Goal: Navigation & Orientation: Find specific page/section

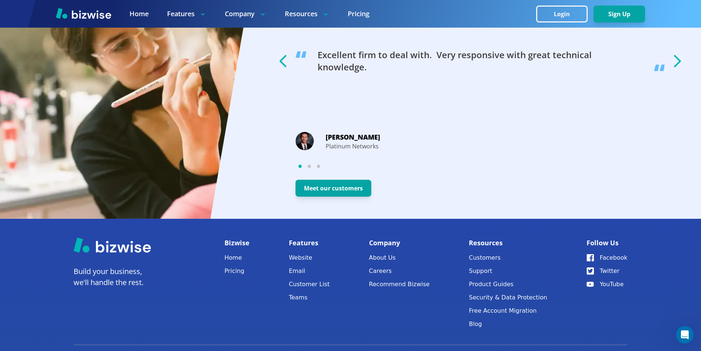
scroll to position [1392, 0]
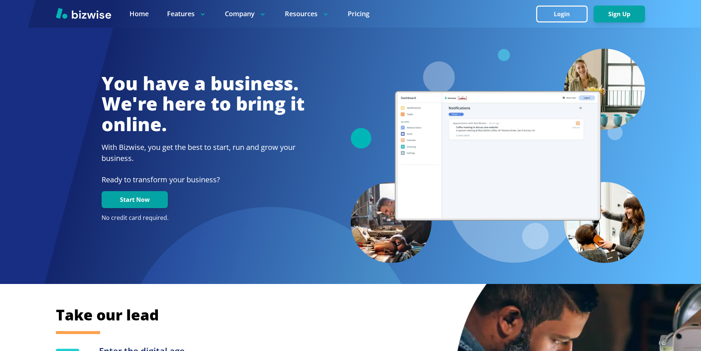
scroll to position [1392, 0]
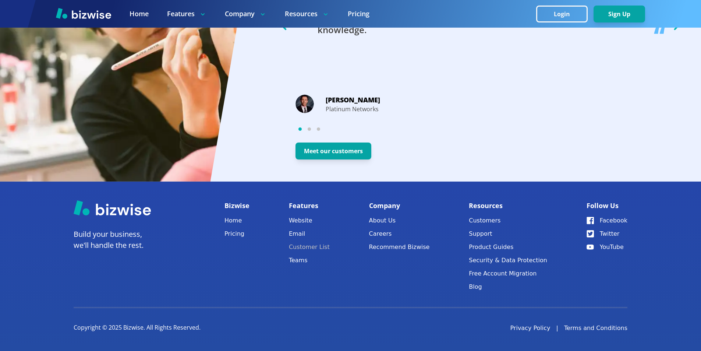
click at [313, 246] on link "Customer List" at bounding box center [309, 247] width 41 height 10
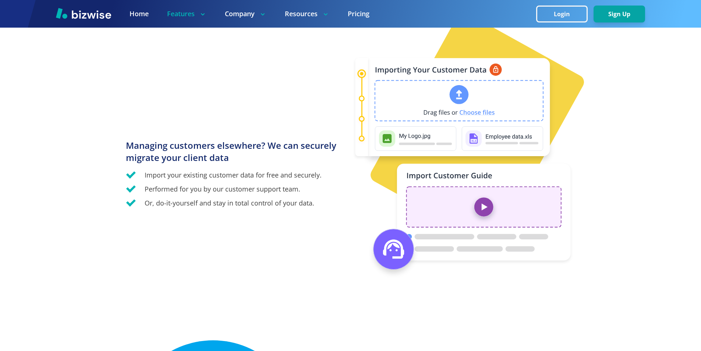
scroll to position [773, 0]
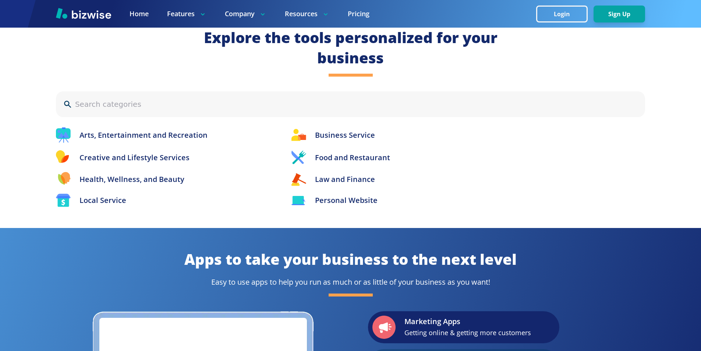
scroll to position [1392, 0]
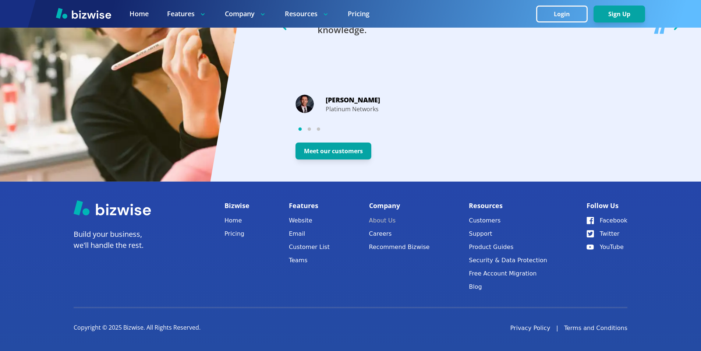
click at [384, 220] on link "About Us" at bounding box center [399, 220] width 61 height 10
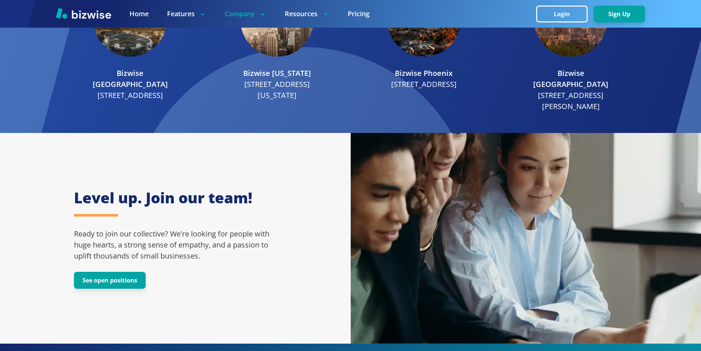
scroll to position [1215, 0]
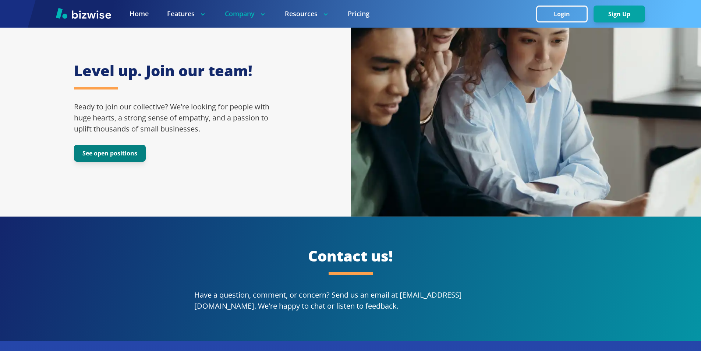
click at [112, 145] on button "See open positions" at bounding box center [110, 153] width 72 height 17
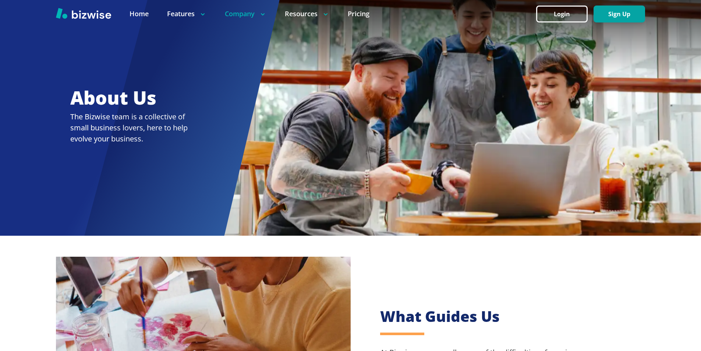
scroll to position [0, 0]
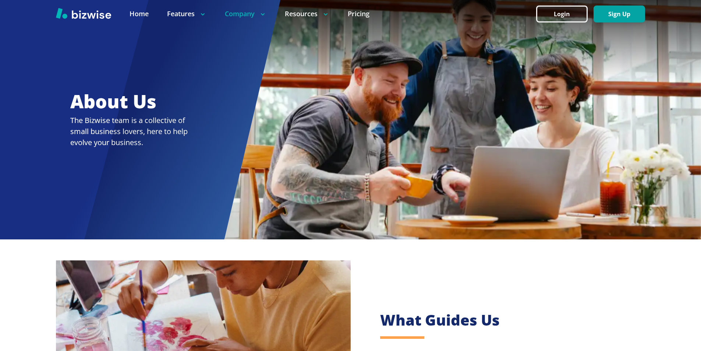
drag, startPoint x: 54, startPoint y: 89, endPoint x: 84, endPoint y: 114, distance: 38.1
click at [249, 215] on div at bounding box center [350, 119] width 701 height 239
drag, startPoint x: 63, startPoint y: 103, endPoint x: 148, endPoint y: 149, distance: 96.5
click at [148, 149] on div at bounding box center [350, 119] width 701 height 239
drag, startPoint x: 110, startPoint y: 134, endPoint x: 62, endPoint y: 115, distance: 51.4
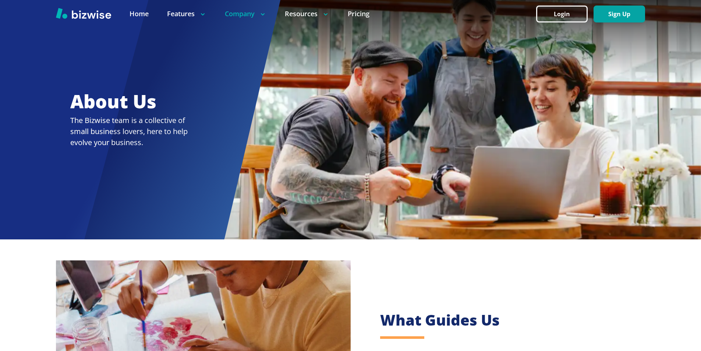
click at [62, 115] on div at bounding box center [350, 119] width 701 height 239
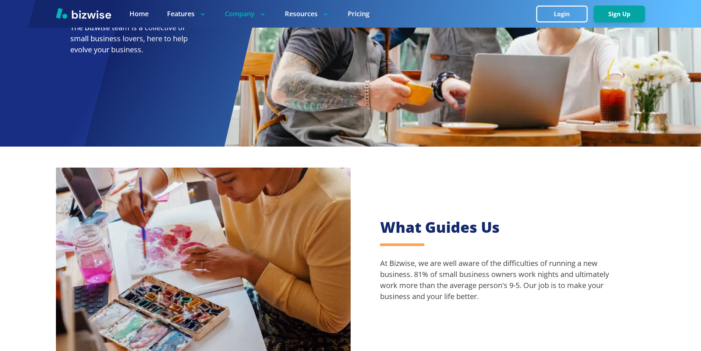
scroll to position [184, 0]
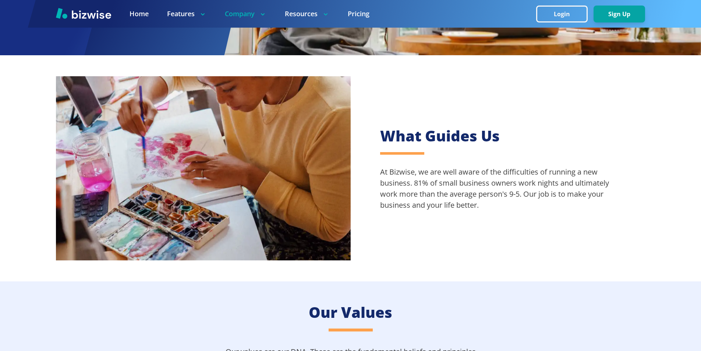
drag, startPoint x: 372, startPoint y: 138, endPoint x: 376, endPoint y: 137, distance: 4.1
click at [374, 137] on div "What Guides Us At Bizwise, we are well aware of the difficulties of running a n…" at bounding box center [498, 168] width 295 height 114
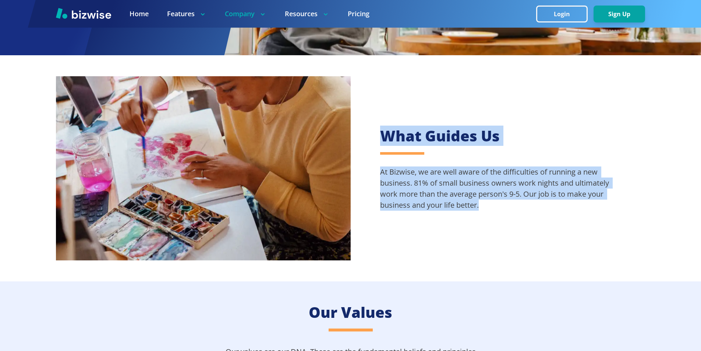
drag, startPoint x: 376, startPoint y: 137, endPoint x: 514, endPoint y: 213, distance: 157.5
click at [514, 213] on div "What Guides Us At Bizwise, we are well aware of the difficulties of running a n…" at bounding box center [498, 168] width 295 height 114
copy div "What Guides Us At Bizwise, we are well aware of the difficulties of running a n…"
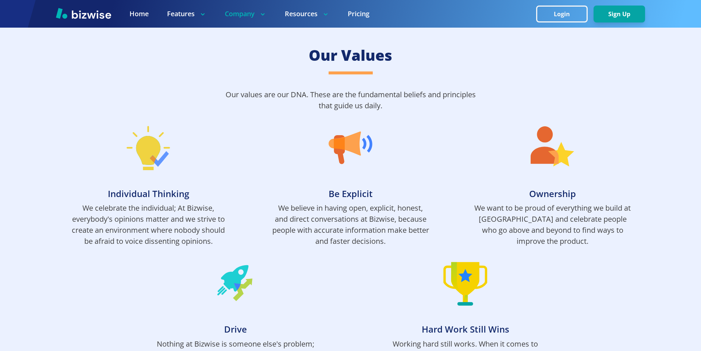
scroll to position [442, 0]
click at [354, 133] on img at bounding box center [351, 147] width 44 height 44
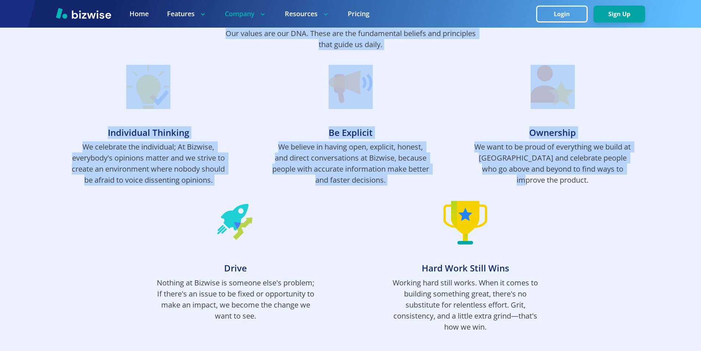
scroll to position [515, 0]
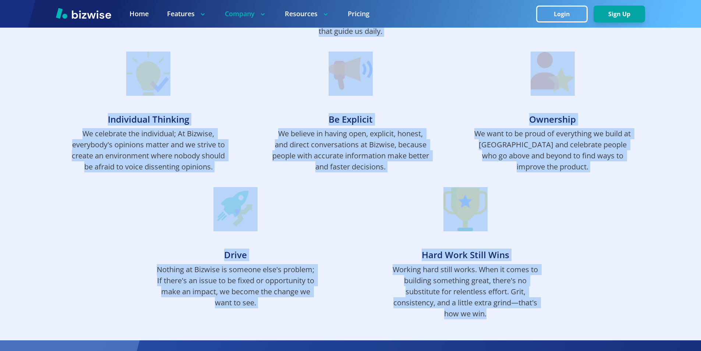
drag, startPoint x: 305, startPoint y: 55, endPoint x: 569, endPoint y: 309, distance: 366.4
click at [569, 309] on div "Our Values Our values are our DNA. These are the fundamental beliefs and princi…" at bounding box center [350, 145] width 701 height 390
copy div "Our Values Our values are our DNA. These are the fundamental beliefs and princi…"
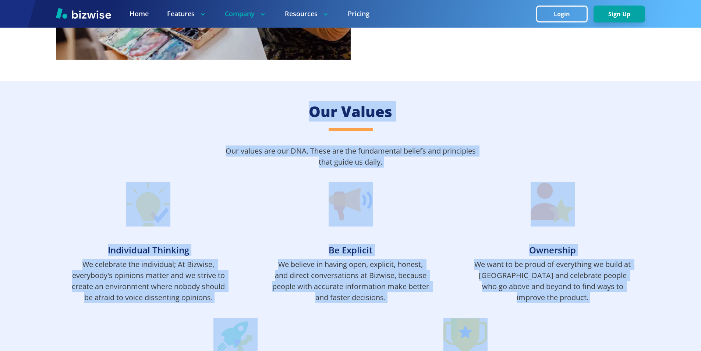
scroll to position [405, 0]
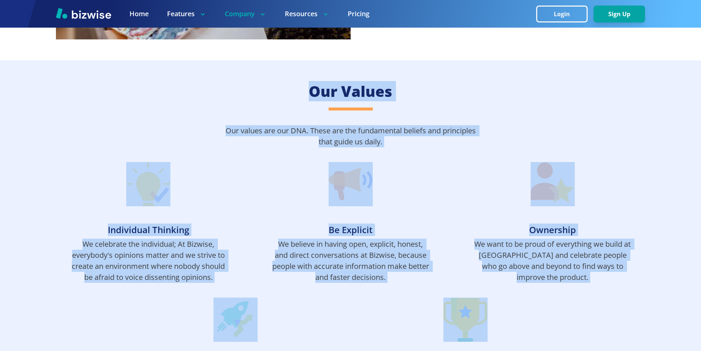
click at [398, 129] on p "Our values are our DNA. These are the fundamental beliefs and principles that g…" at bounding box center [351, 136] width 258 height 22
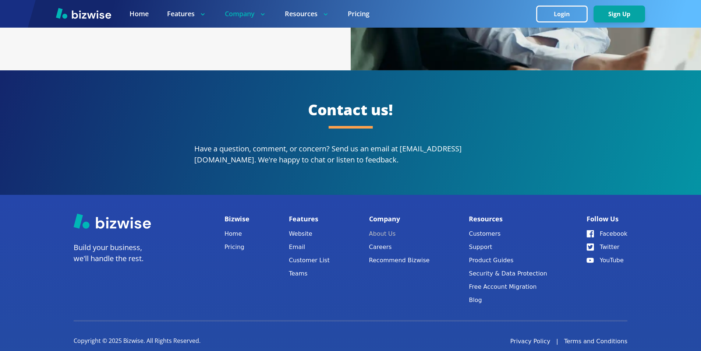
scroll to position [1362, 0]
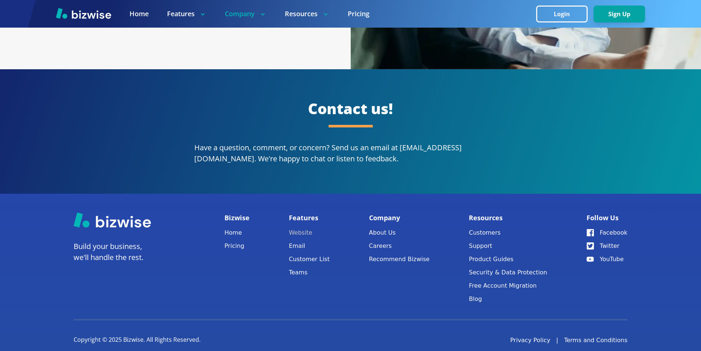
click at [303, 228] on link "Website" at bounding box center [309, 233] width 41 height 10
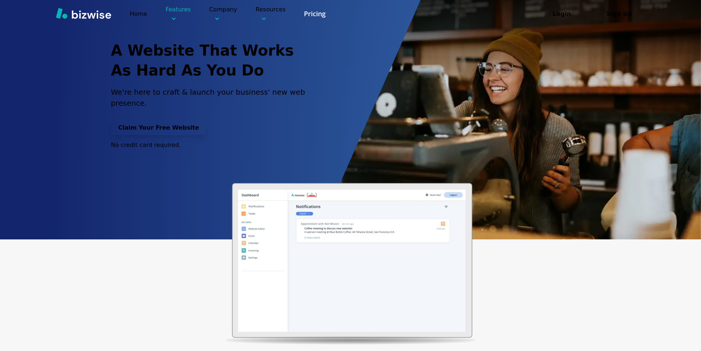
scroll to position [1362, 0]
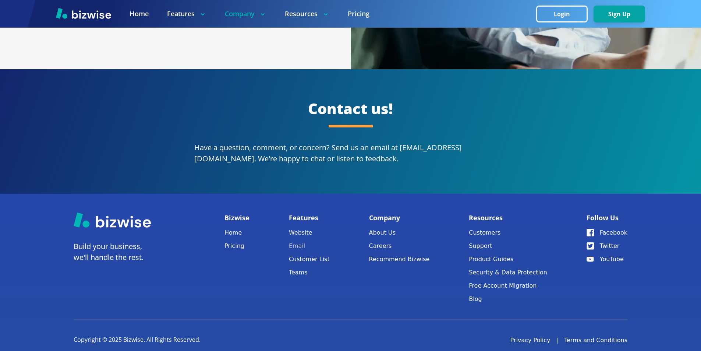
click at [313, 241] on link "Email" at bounding box center [309, 246] width 41 height 10
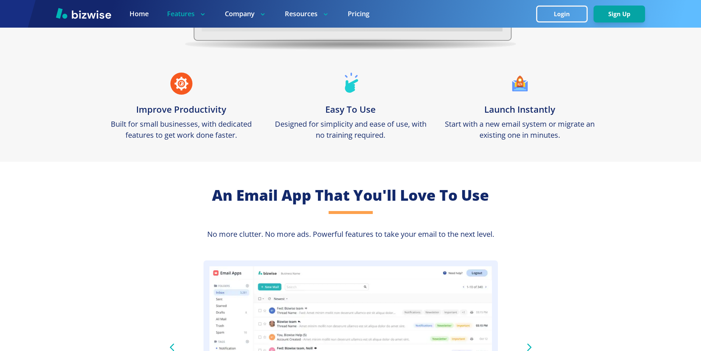
scroll to position [368, 0]
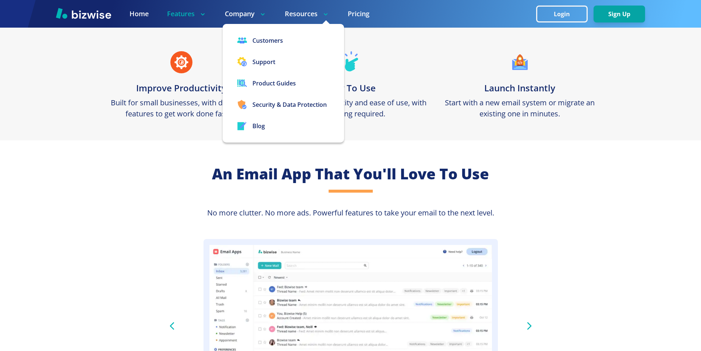
click at [291, 8] on div at bounding box center [350, 14] width 701 height 28
click at [293, 36] on link "Customers" at bounding box center [284, 40] width 122 height 21
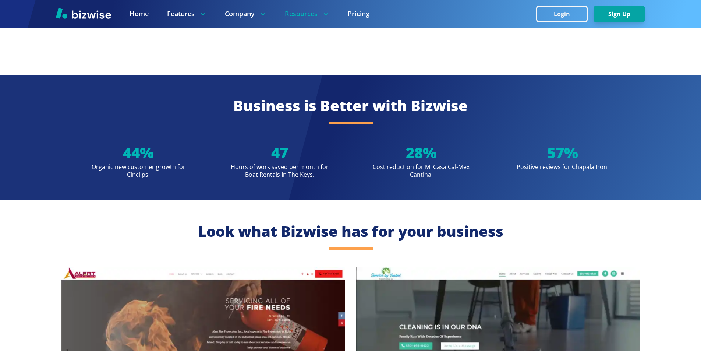
scroll to position [957, 0]
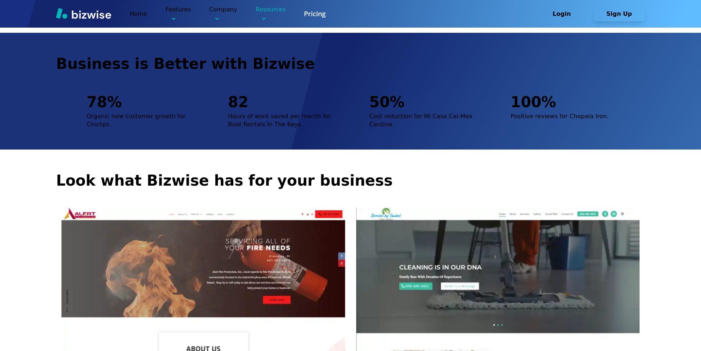
scroll to position [368, 0]
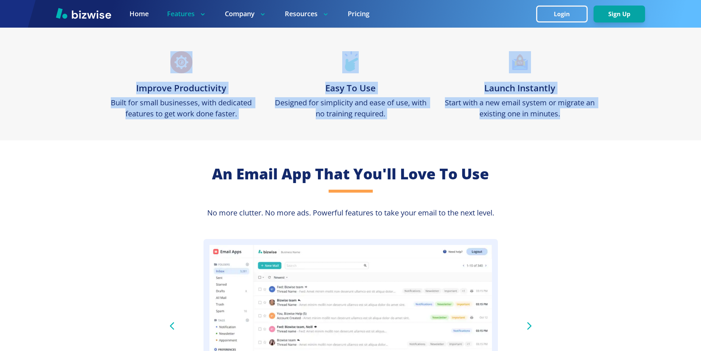
drag, startPoint x: 138, startPoint y: 46, endPoint x: 585, endPoint y: 111, distance: 451.7
click at [585, 111] on div "Improve Productivity Built for small businesses, with dedicated features to get…" at bounding box center [350, 15] width 701 height 251
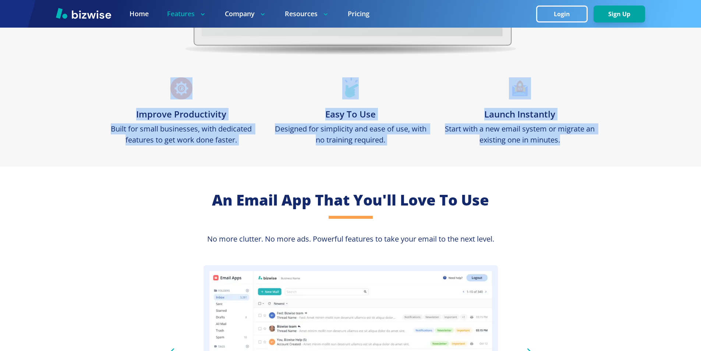
scroll to position [331, 0]
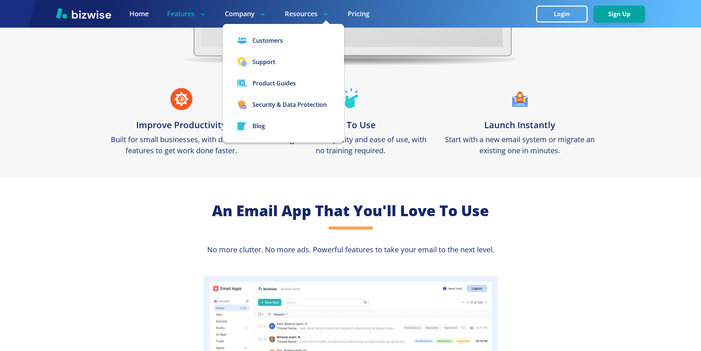
click at [313, 16] on p "Resources" at bounding box center [307, 13] width 45 height 9
click at [291, 107] on link "Security & Data Protection" at bounding box center [284, 104] width 122 height 21
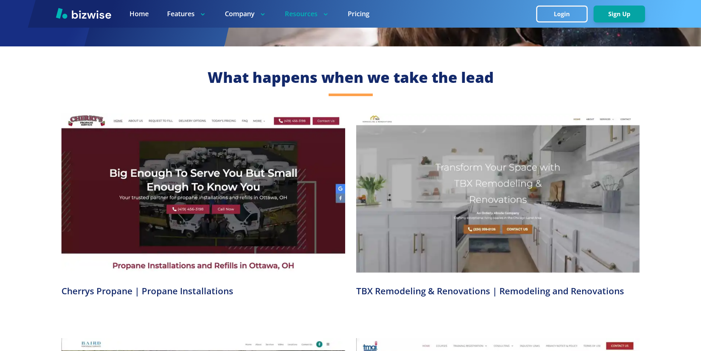
scroll to position [147, 0]
